Goal: Contribute content

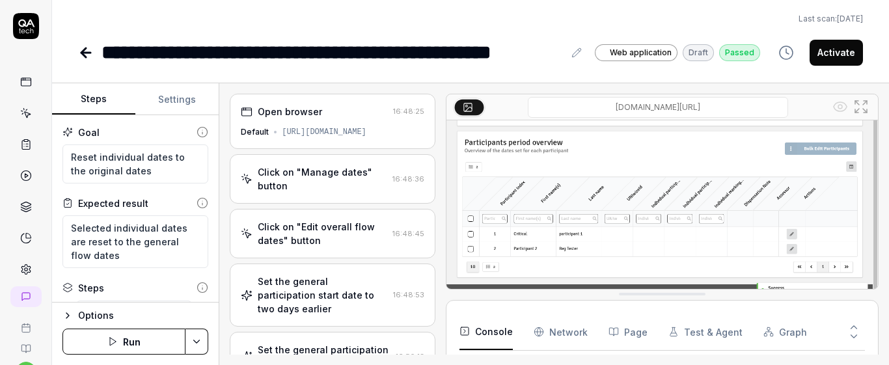
scroll to position [95, 0]
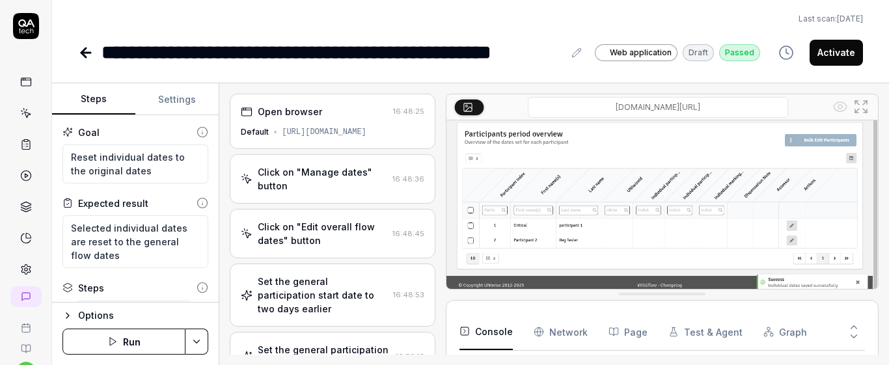
type textarea "*"
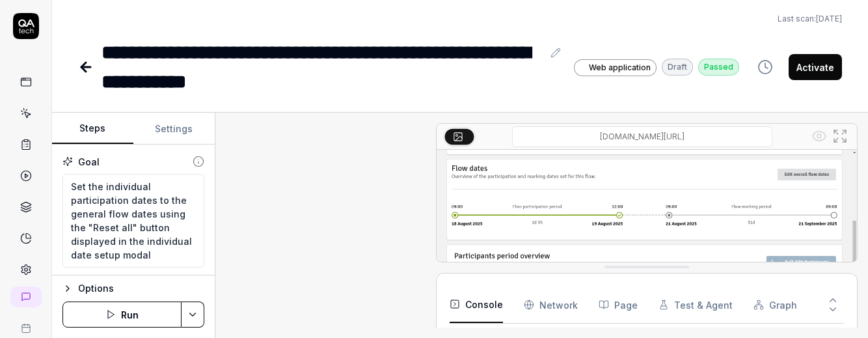
type textarea "*"
